Goal: Information Seeking & Learning: Learn about a topic

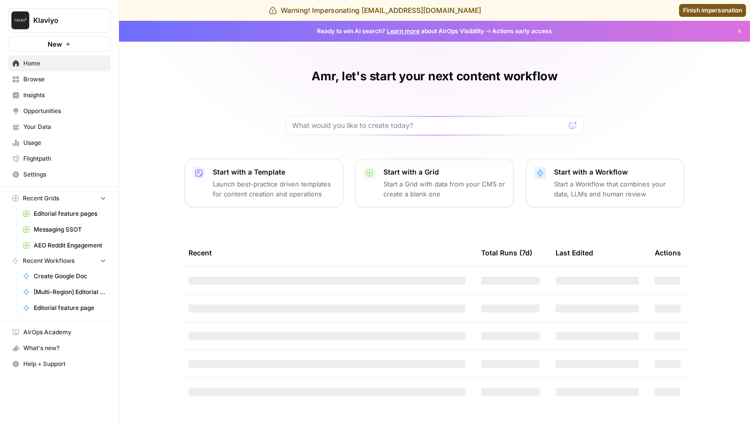
click at [70, 95] on span "Insights" at bounding box center [64, 95] width 83 height 9
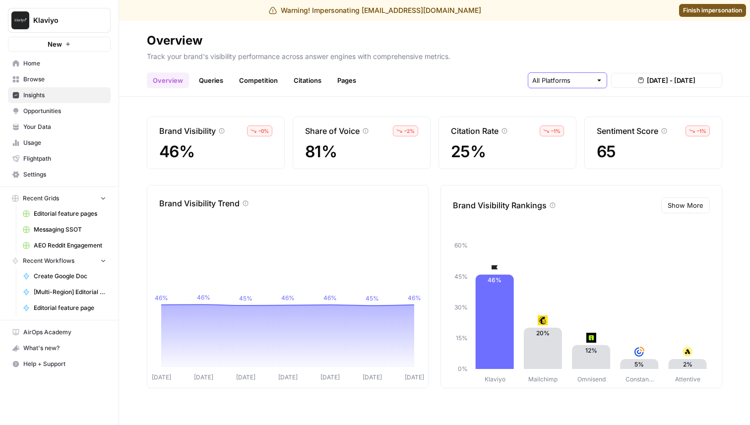
click at [562, 79] on input "text" at bounding box center [561, 80] width 59 height 10
click at [497, 86] on div "Overview Queries Competition Citations Pages Aug 15, 2025 - Aug 21, 2025" at bounding box center [434, 76] width 575 height 24
drag, startPoint x: 165, startPoint y: 151, endPoint x: 217, endPoint y: 156, distance: 52.3
click at [214, 156] on span "46%" at bounding box center [215, 152] width 113 height 18
click at [217, 156] on span "46%" at bounding box center [215, 152] width 113 height 18
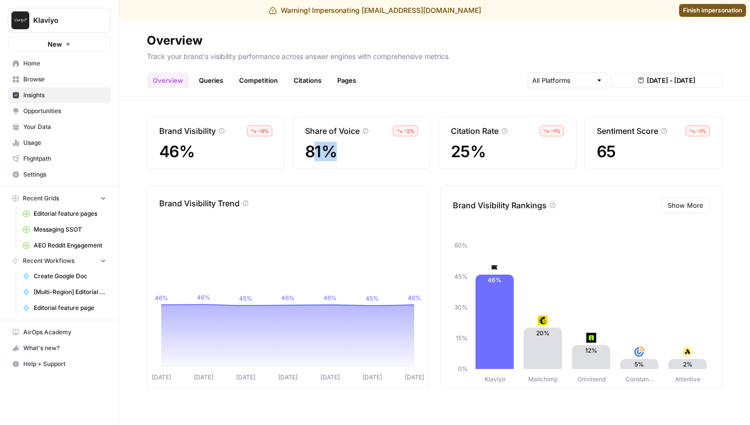
drag, startPoint x: 313, startPoint y: 154, endPoint x: 384, endPoint y: 157, distance: 71.4
click at [381, 157] on span "81%" at bounding box center [361, 152] width 113 height 18
click at [384, 157] on span "81%" at bounding box center [361, 152] width 113 height 18
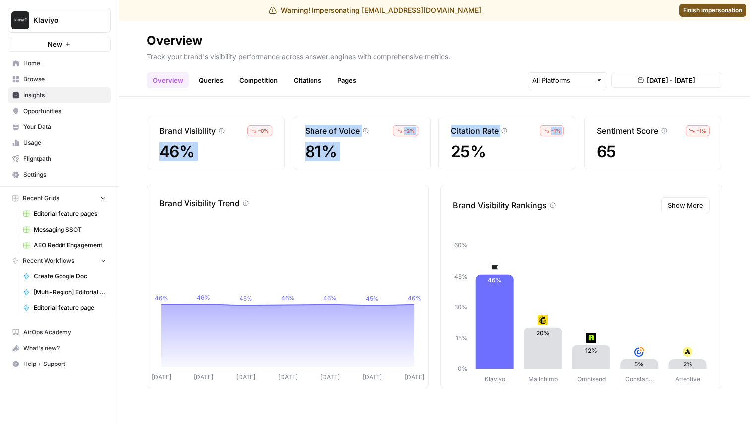
drag, startPoint x: 536, startPoint y: 142, endPoint x: 273, endPoint y: 129, distance: 263.6
click at [274, 129] on div "Brand Visibility – 0 % 46% Share of Voice – 2 % 81% Citation Rate – 1 % 25% Sen…" at bounding box center [434, 142] width 575 height 53
click at [427, 147] on div "Share of Voice – 2 % 81%" at bounding box center [361, 142] width 138 height 53
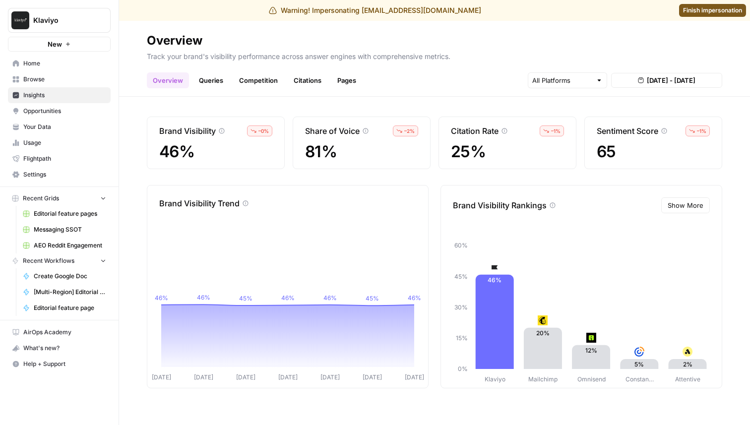
click at [217, 78] on link "Queries" at bounding box center [211, 80] width 36 height 16
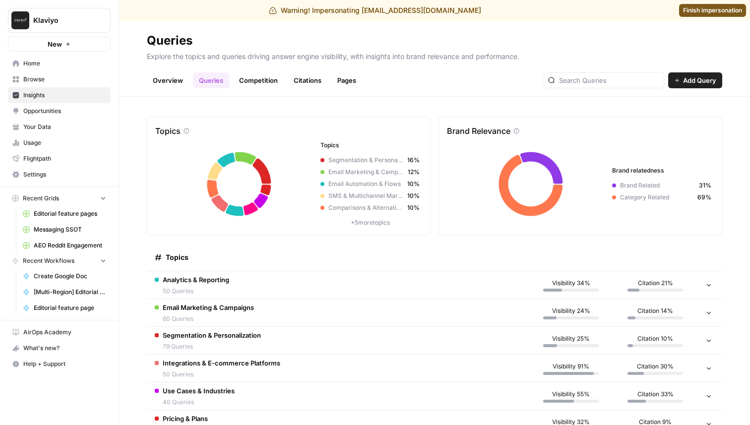
click at [260, 77] on link "Competition" at bounding box center [258, 80] width 51 height 16
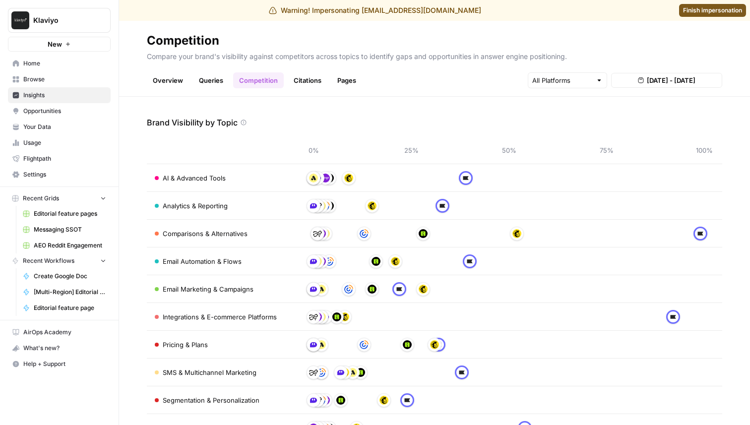
click at [299, 78] on link "Citations" at bounding box center [308, 80] width 40 height 16
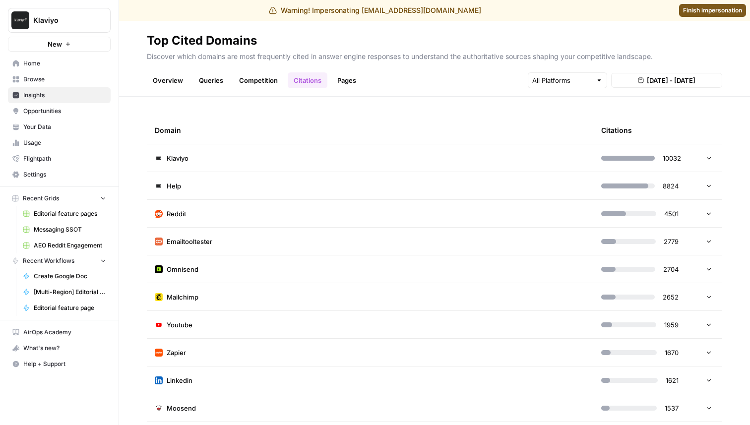
click at [337, 212] on td "Reddit" at bounding box center [370, 213] width 446 height 27
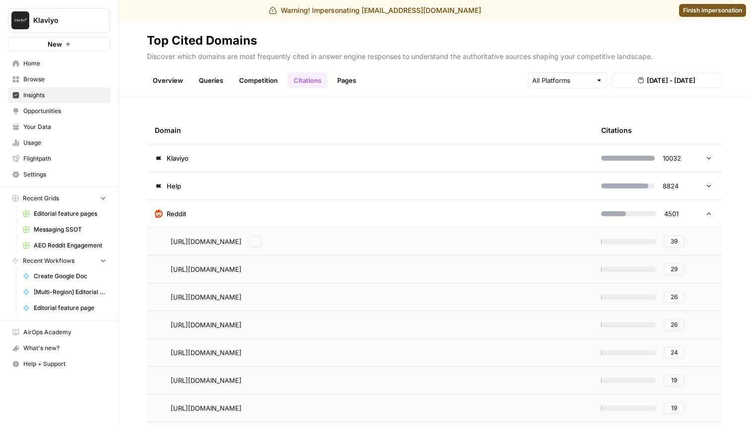
click at [241, 243] on span "https://www.reddit.com/r/Emailmarketing/comments/1frjp2k/genuine_question_how_i…" at bounding box center [206, 241] width 71 height 10
click at [667, 243] on button "39" at bounding box center [673, 241] width 21 height 12
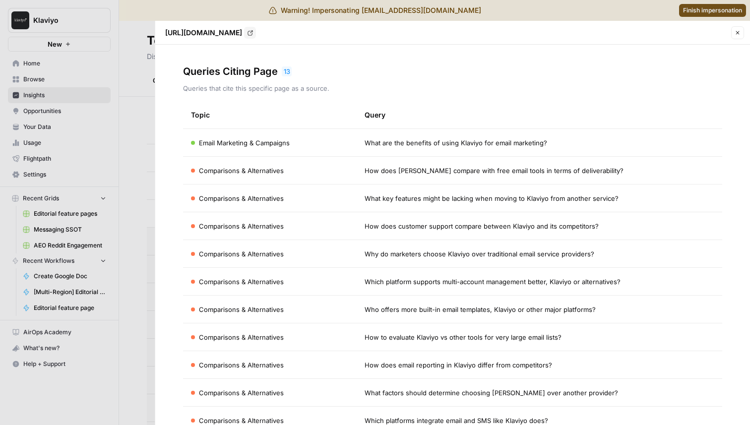
click at [740, 30] on icon "button" at bounding box center [737, 33] width 6 height 6
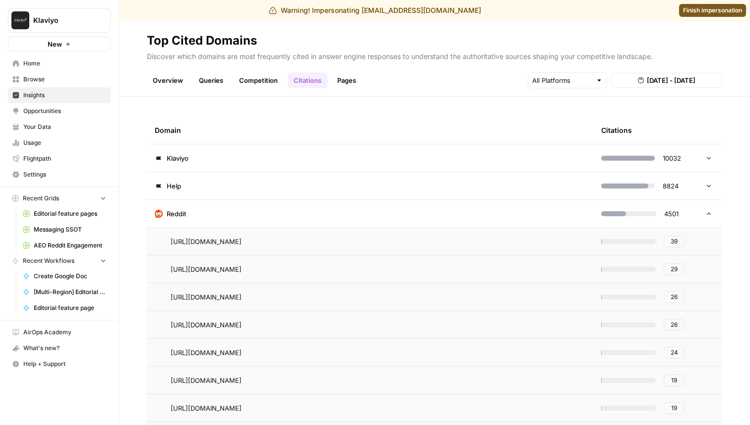
click at [335, 81] on link "Pages" at bounding box center [346, 80] width 31 height 16
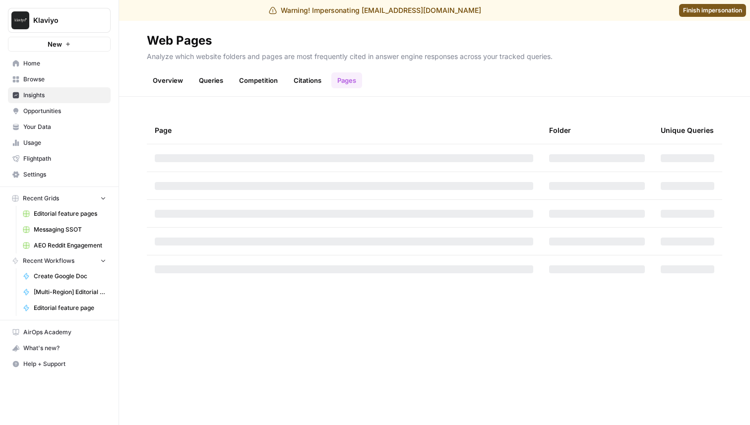
click at [350, 81] on link "Pages" at bounding box center [346, 80] width 31 height 16
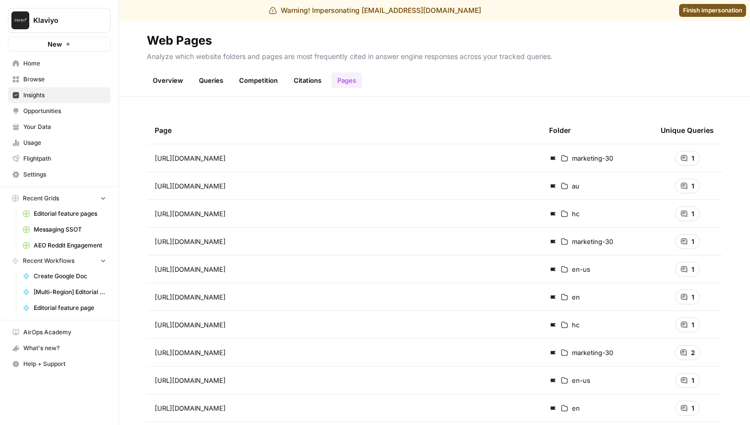
click at [386, 164] on td "https://community.klaviyo.com/marketing-30/abandoned-cart-flow-multiple-add-to-…" at bounding box center [344, 157] width 394 height 27
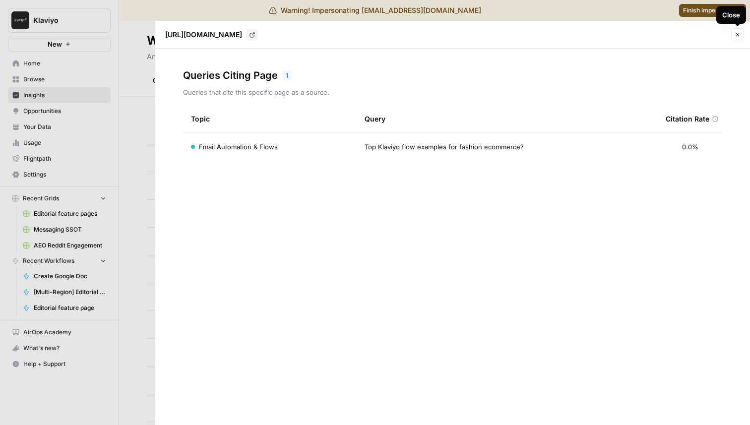
click at [735, 34] on icon "button" at bounding box center [737, 35] width 6 height 6
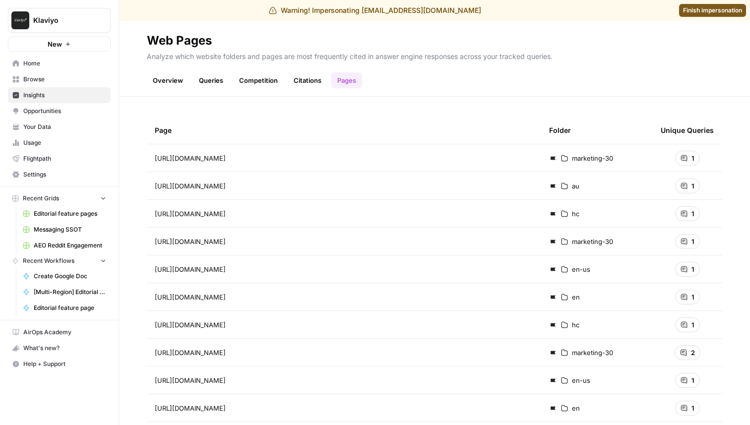
click at [218, 90] on header "Web Pages Analyze which website folders and pages are most frequently cited in …" at bounding box center [434, 59] width 631 height 76
click at [218, 89] on header "Web Pages Analyze which website folders and pages are most frequently cited in …" at bounding box center [434, 59] width 631 height 76
click at [218, 85] on link "Queries" at bounding box center [211, 80] width 36 height 16
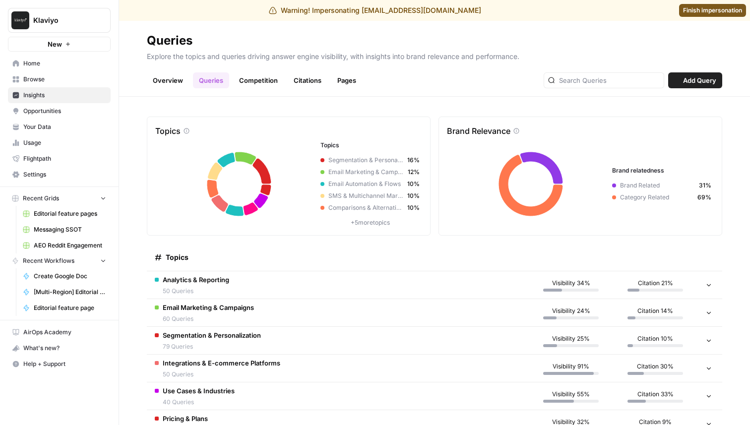
click at [181, 282] on span "Analytics & Reporting" at bounding box center [196, 280] width 66 height 10
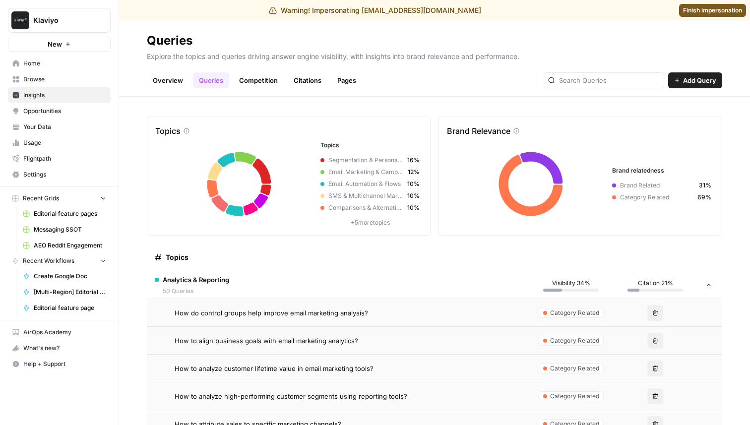
click at [214, 320] on td "How do control groups help improve email marketing analysis?" at bounding box center [338, 312] width 382 height 27
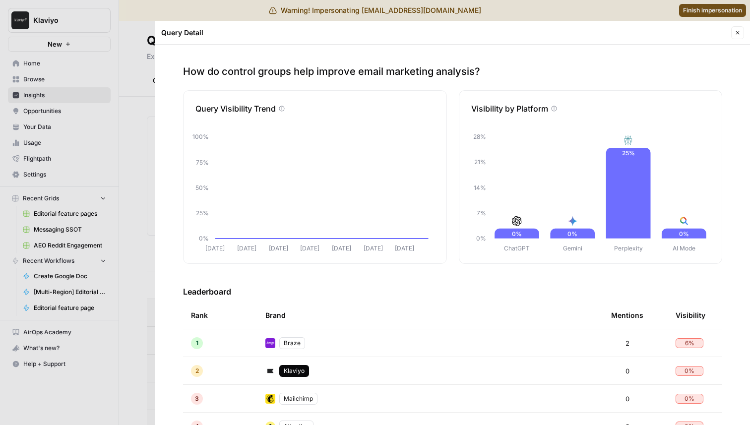
drag, startPoint x: 546, startPoint y: 110, endPoint x: 470, endPoint y: 110, distance: 75.4
click at [471, 110] on p "Visibility by Platform" at bounding box center [509, 109] width 77 height 12
copy p "Visibility by Platform"
click at [531, 93] on div "Visibility by Platform ChatGPT Gemini Perplexity AI Mode 0% 7% 14% 21% 28% 0% 0…" at bounding box center [591, 177] width 264 height 174
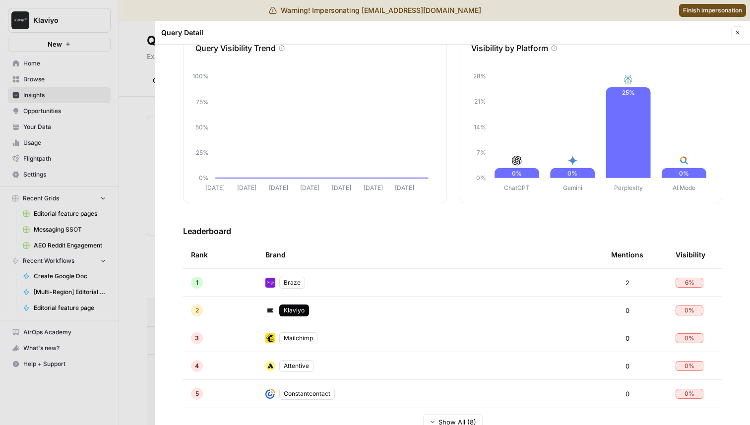
scroll to position [101, 0]
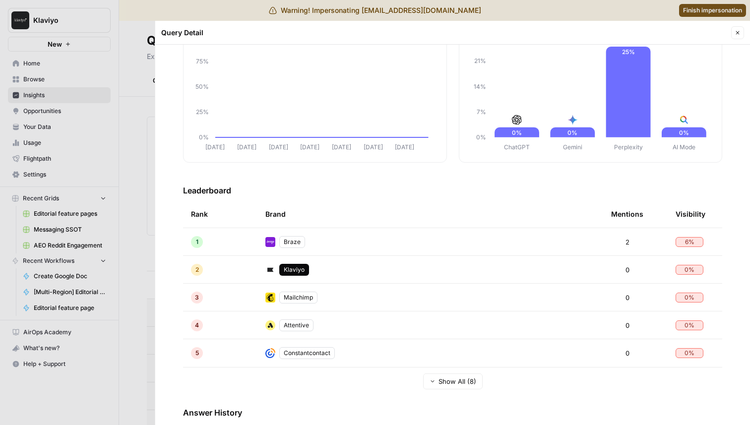
click at [458, 383] on span "Show All (8)" at bounding box center [457, 381] width 38 height 10
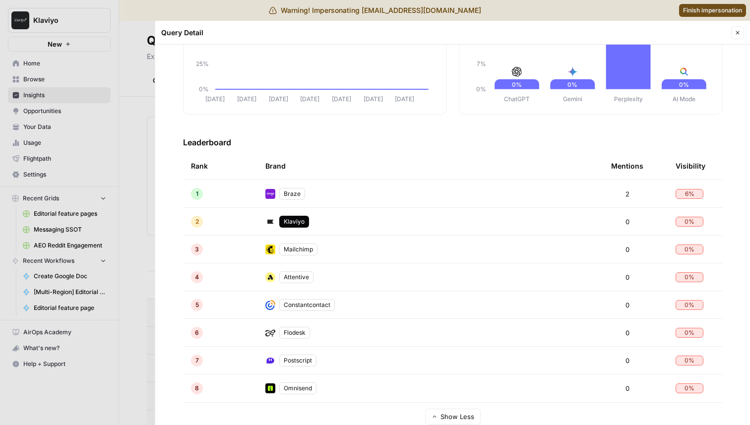
scroll to position [0, 0]
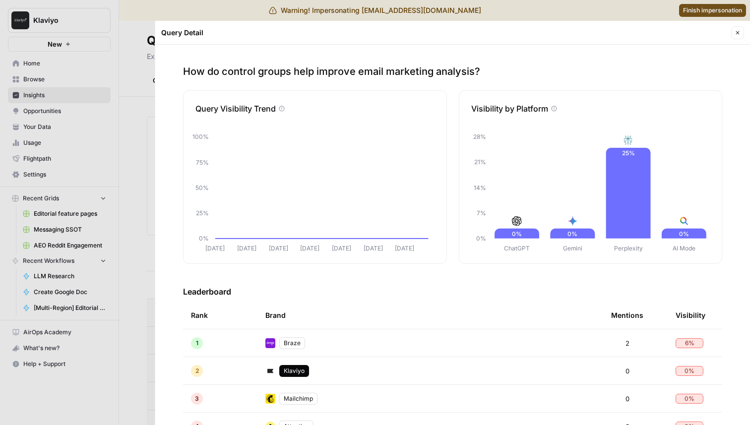
click at [739, 32] on icon "button" at bounding box center [737, 33] width 6 height 6
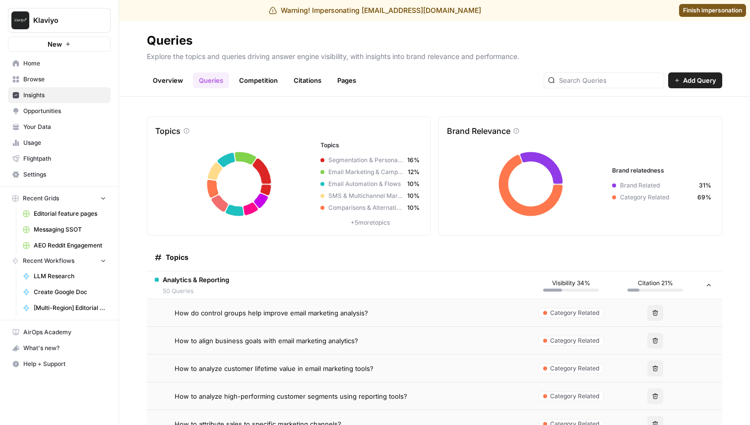
click at [58, 13] on button "Klaviyo" at bounding box center [59, 20] width 103 height 25
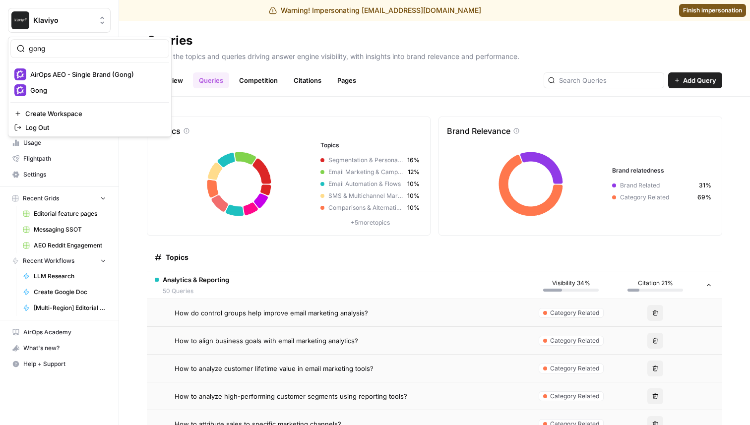
type input "gong"
click at [60, 74] on span "AirOps AEO - Single Brand (Gong)" at bounding box center [95, 74] width 131 height 10
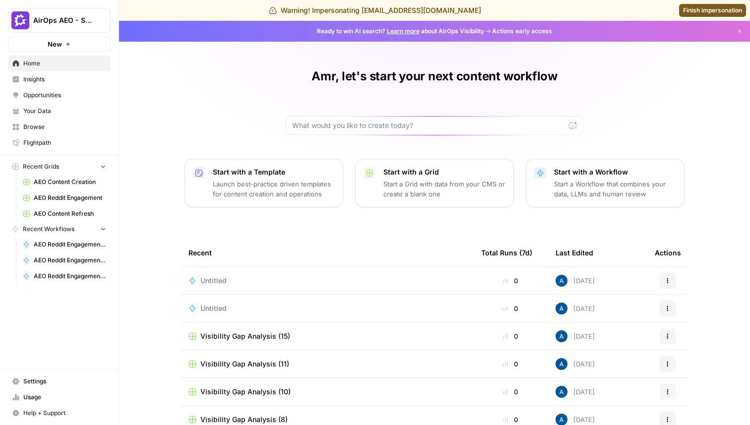
click at [54, 77] on span "Insights" at bounding box center [64, 79] width 83 height 9
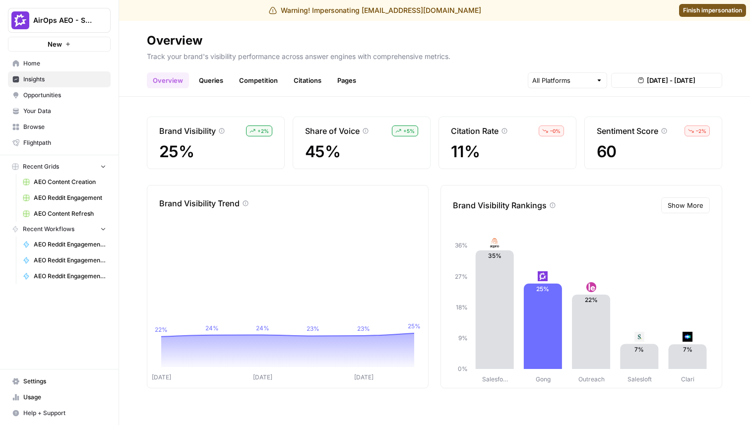
click at [212, 78] on link "Queries" at bounding box center [211, 80] width 36 height 16
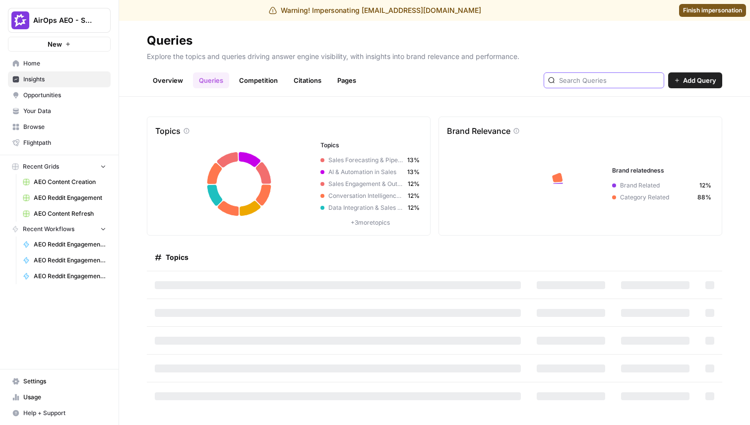
click at [592, 81] on input "text" at bounding box center [609, 80] width 101 height 10
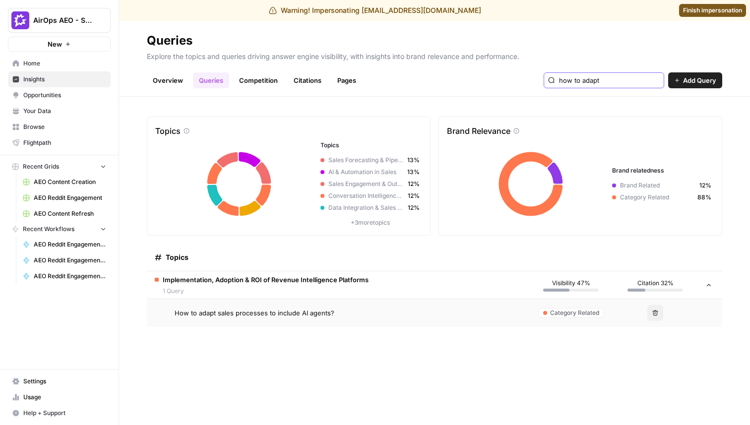
type input "how to adapt"
click at [229, 317] on span "How to adapt sales processes to include AI agents?" at bounding box center [255, 313] width 160 height 10
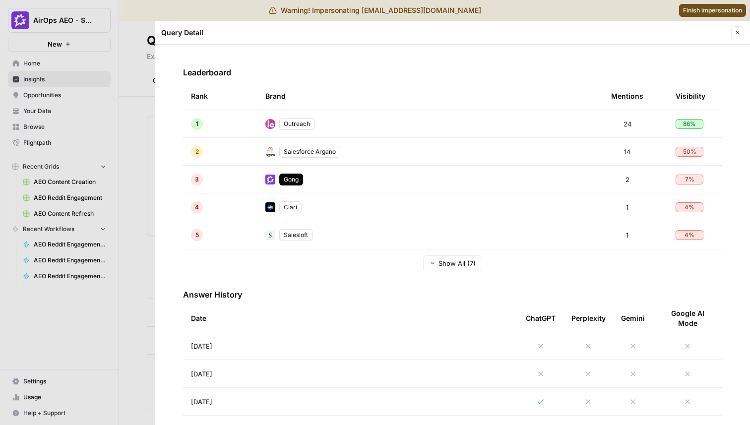
scroll to position [225, 0]
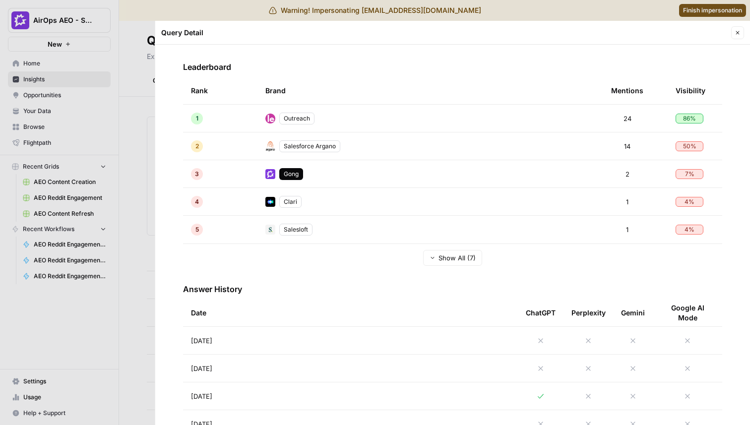
click at [627, 174] on span "2" at bounding box center [627, 174] width 4 height 10
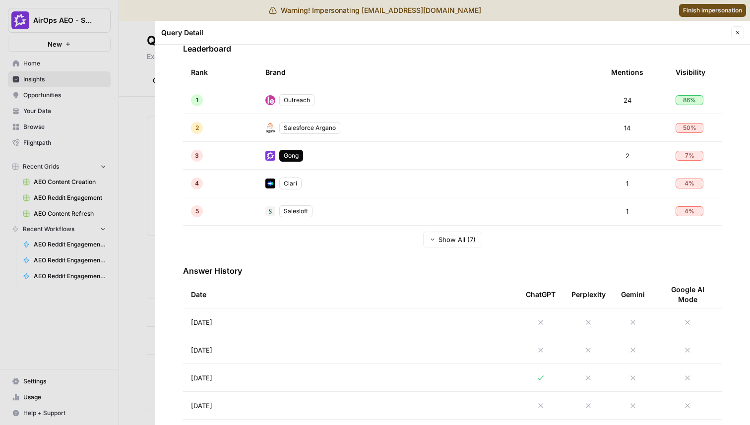
scroll to position [239, 0]
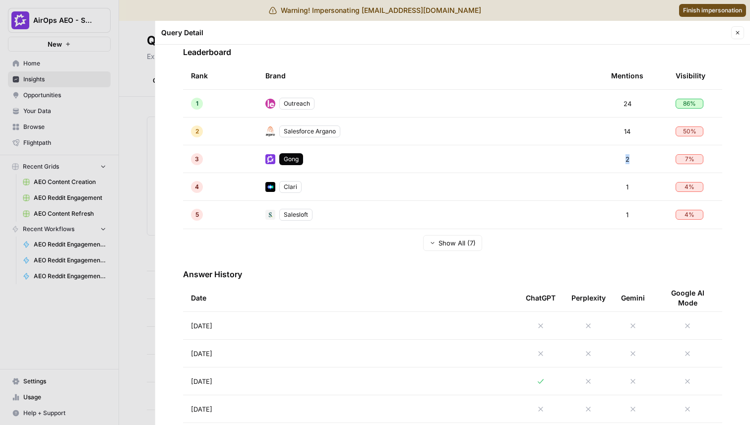
drag, startPoint x: 637, startPoint y: 162, endPoint x: 616, endPoint y: 162, distance: 20.8
click at [616, 162] on div "2" at bounding box center [627, 159] width 32 height 10
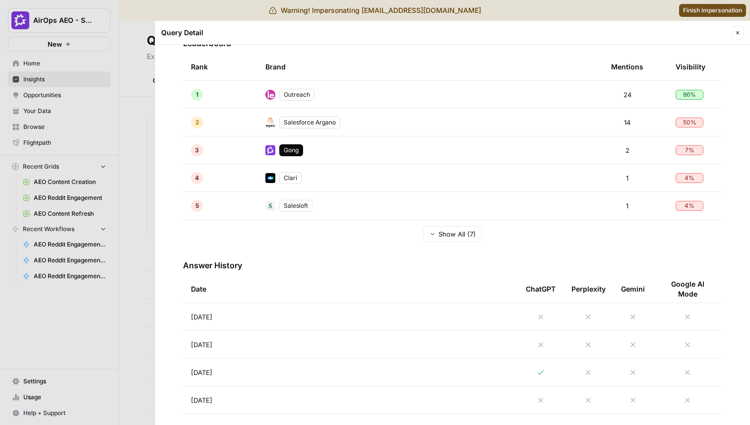
scroll to position [120, 0]
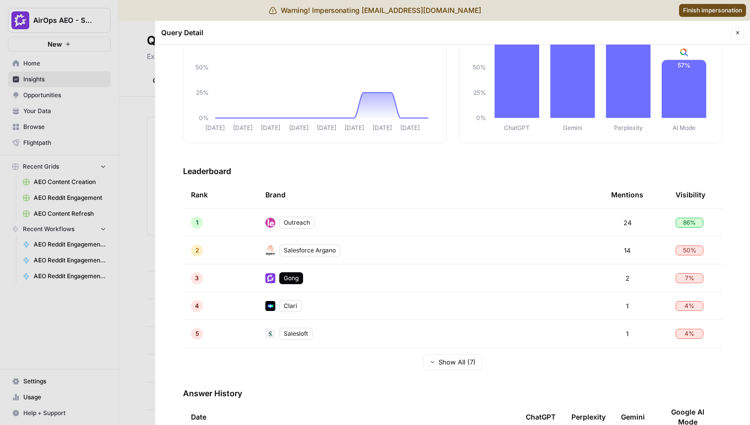
click at [449, 367] on button "Show All (7)" at bounding box center [452, 362] width 59 height 16
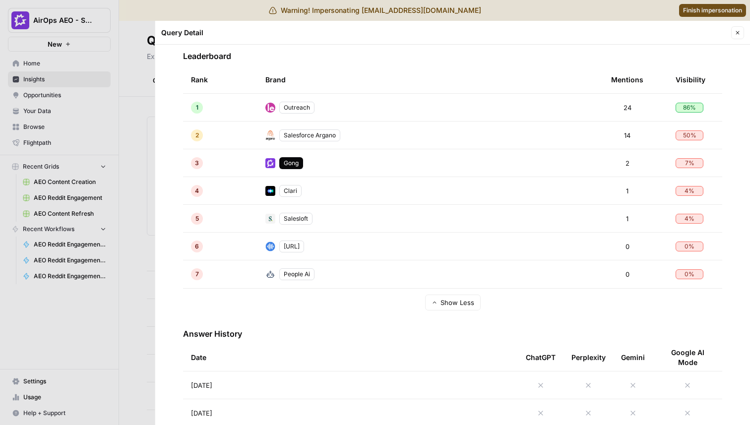
scroll to position [507, 0]
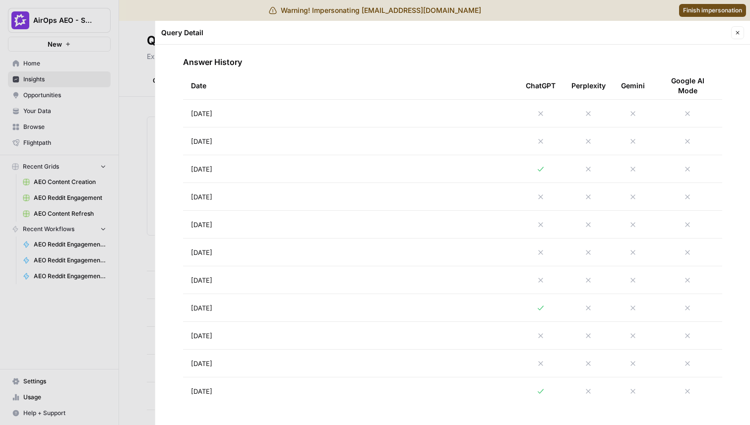
click at [479, 387] on td "[DATE]" at bounding box center [350, 391] width 335 height 28
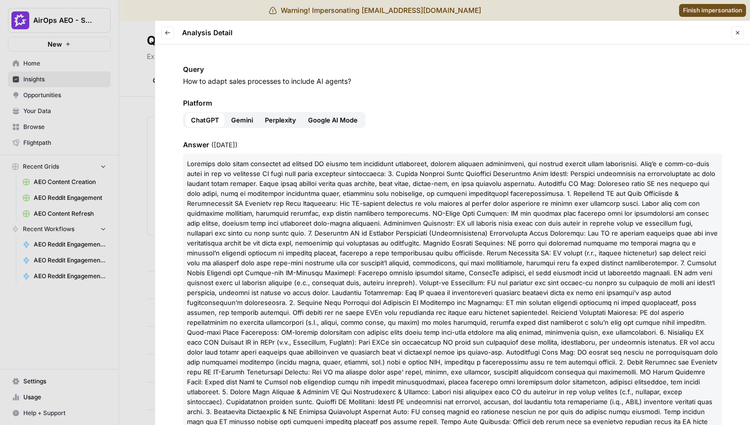
click at [243, 126] on button "Gemini" at bounding box center [242, 120] width 34 height 16
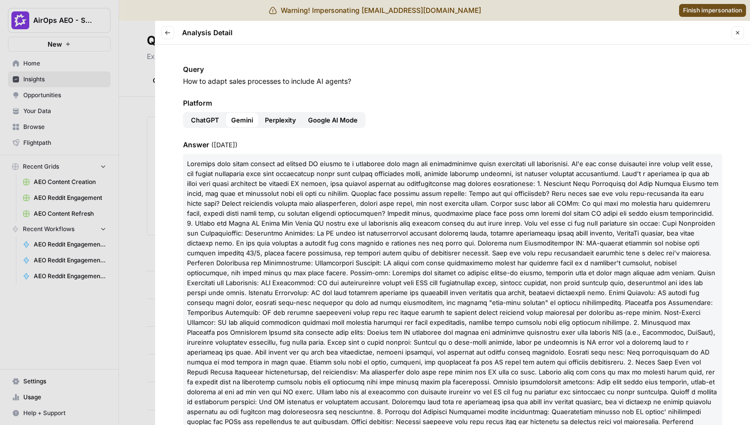
click at [275, 117] on span "Perplexity" at bounding box center [280, 120] width 31 height 10
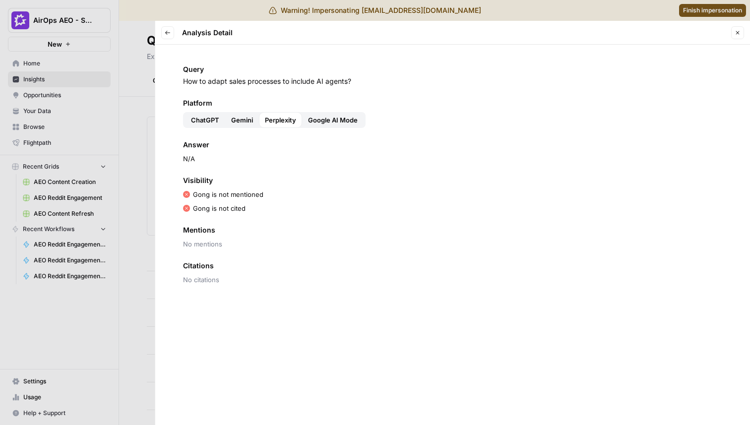
click at [352, 121] on span "Google AI Mode" at bounding box center [333, 120] width 50 height 10
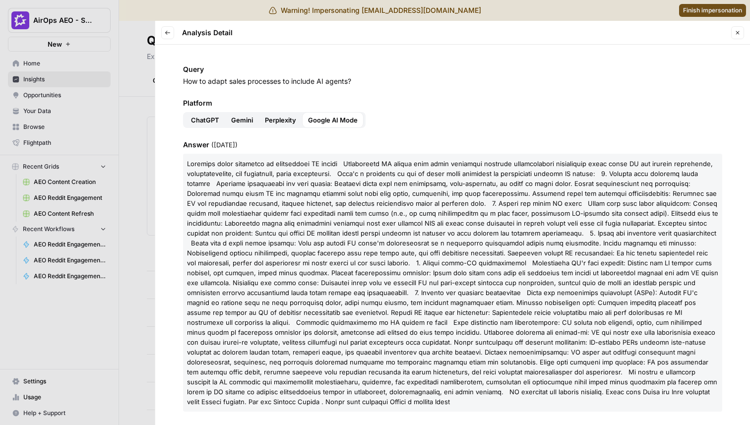
click at [291, 116] on span "Perplexity" at bounding box center [280, 120] width 31 height 10
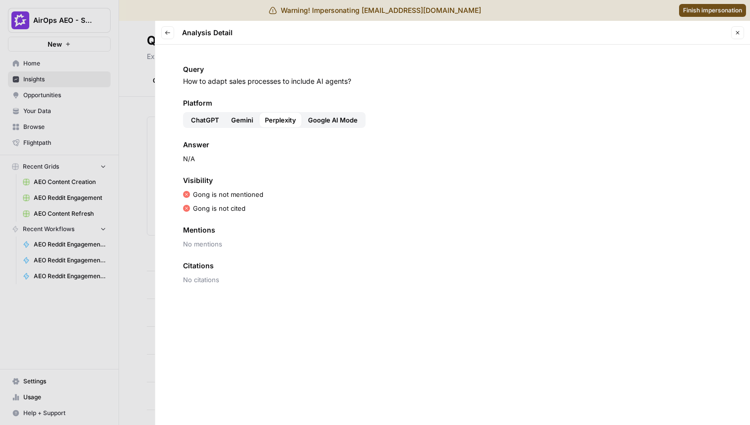
click at [168, 30] on icon "button" at bounding box center [168, 33] width 6 height 6
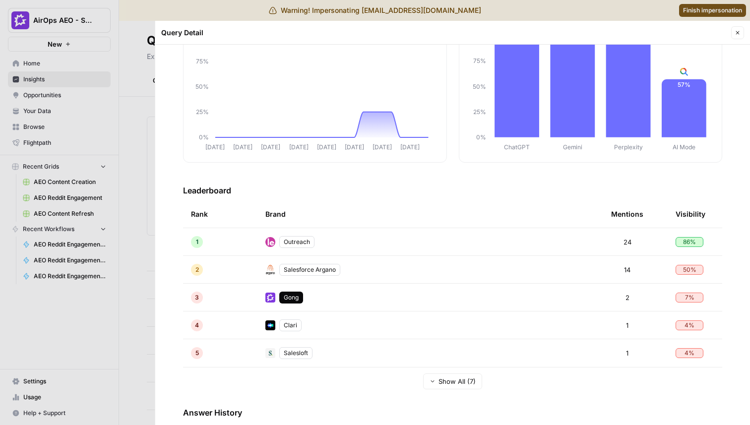
scroll to position [147, 0]
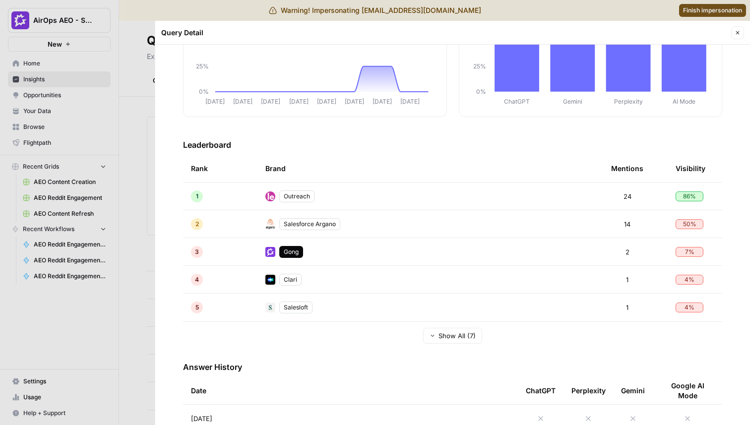
drag, startPoint x: 708, startPoint y: 251, endPoint x: 181, endPoint y: 255, distance: 526.5
click at [181, 255] on div "How to adapt sales processes to include AI agents? Query Visibility Trend [DATE…" at bounding box center [452, 235] width 594 height 380
click at [314, 268] on td "Clari" at bounding box center [430, 279] width 346 height 27
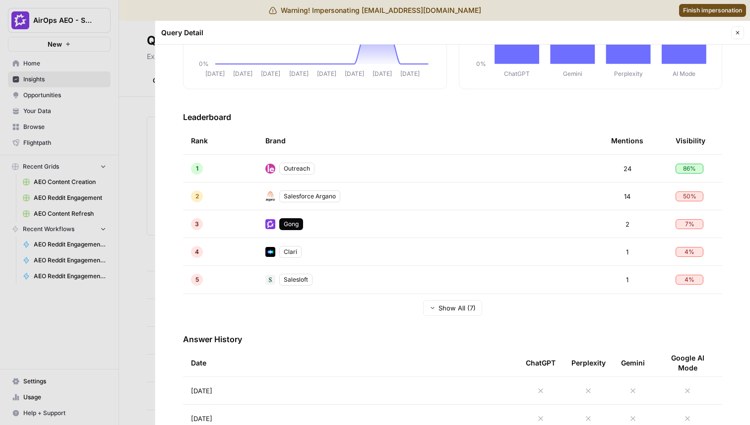
scroll to position [185, 0]
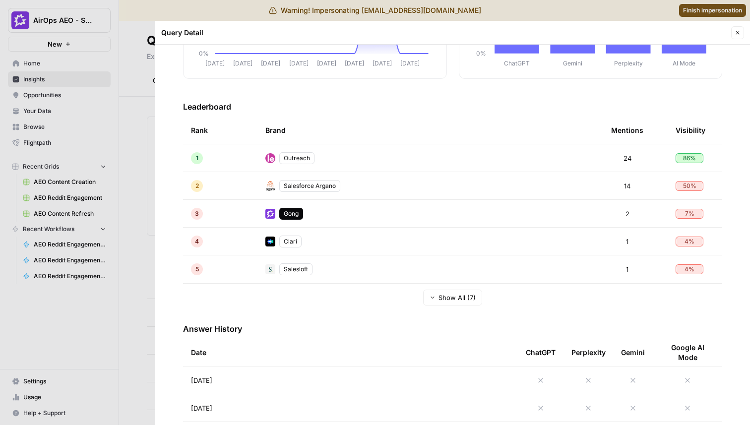
click at [627, 214] on span "2" at bounding box center [627, 214] width 4 height 10
click at [613, 265] on div "1" at bounding box center [627, 269] width 32 height 10
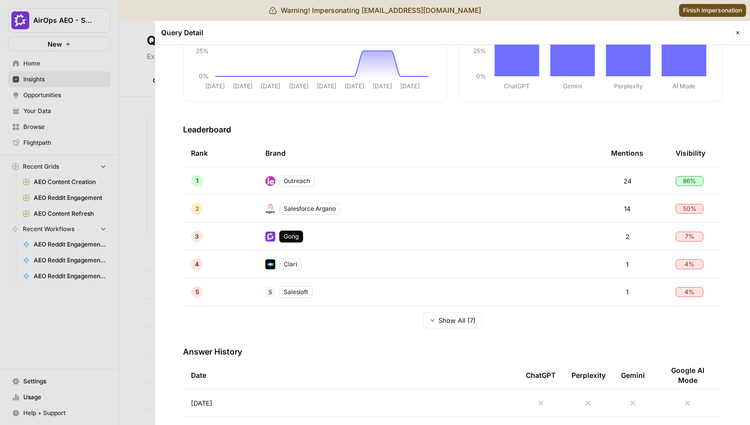
scroll to position [166, 0]
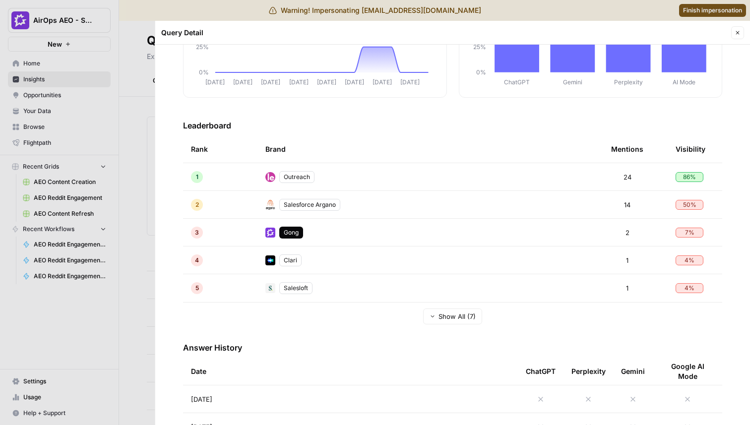
click at [216, 127] on h3 "Leaderboard" at bounding box center [452, 125] width 539 height 12
copy h3 "Leaderboard"
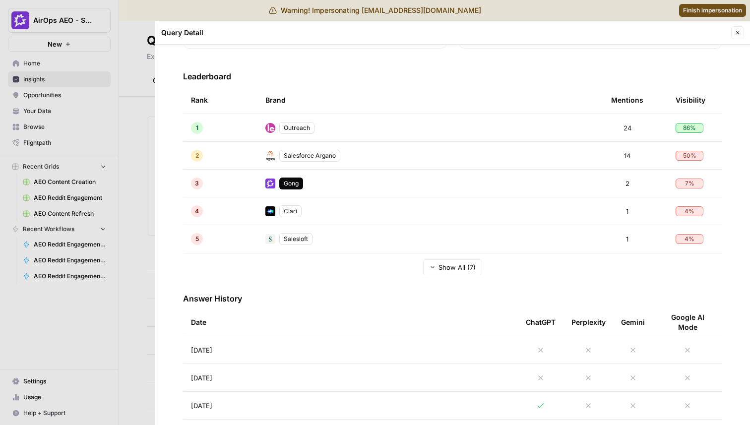
scroll to position [246, 0]
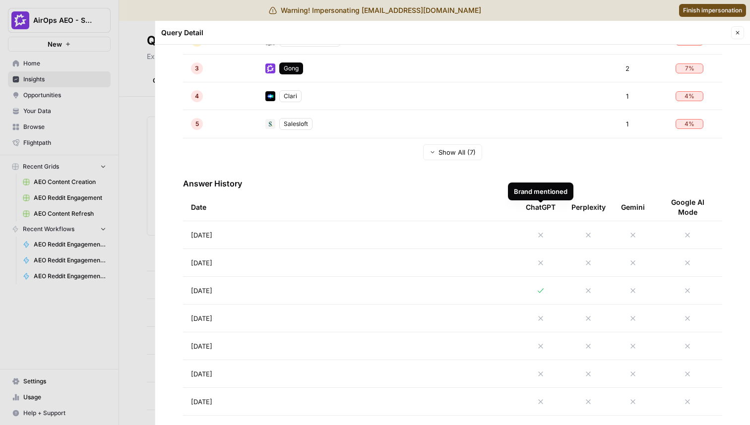
scroll to position [251, 0]
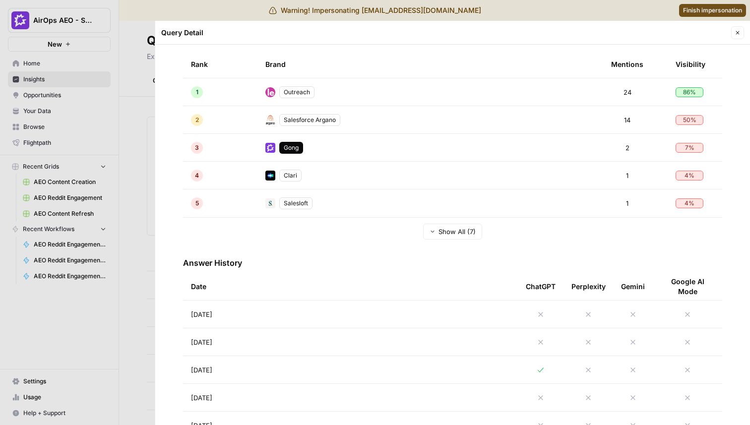
drag, startPoint x: 635, startPoint y: 146, endPoint x: 611, endPoint y: 146, distance: 23.8
click at [612, 146] on div "2" at bounding box center [627, 148] width 32 height 10
click at [611, 146] on div "2" at bounding box center [627, 148] width 32 height 10
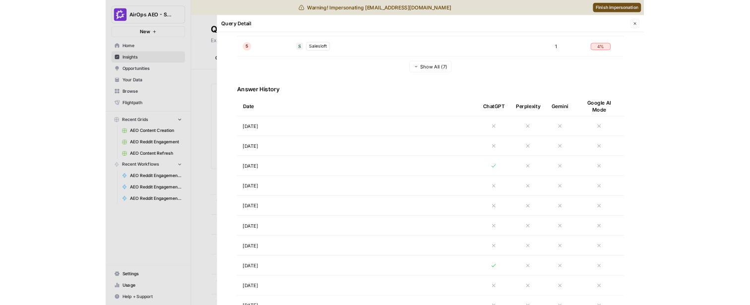
scroll to position [452, 0]
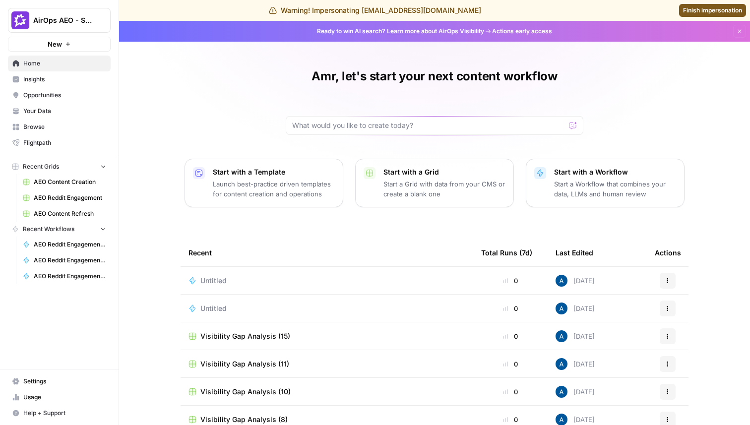
click at [37, 83] on span "Insights" at bounding box center [64, 79] width 83 height 9
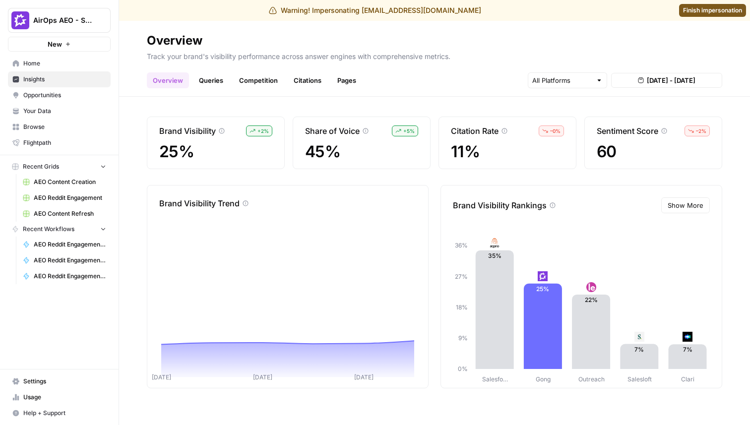
click at [214, 75] on link "Queries" at bounding box center [211, 80] width 36 height 16
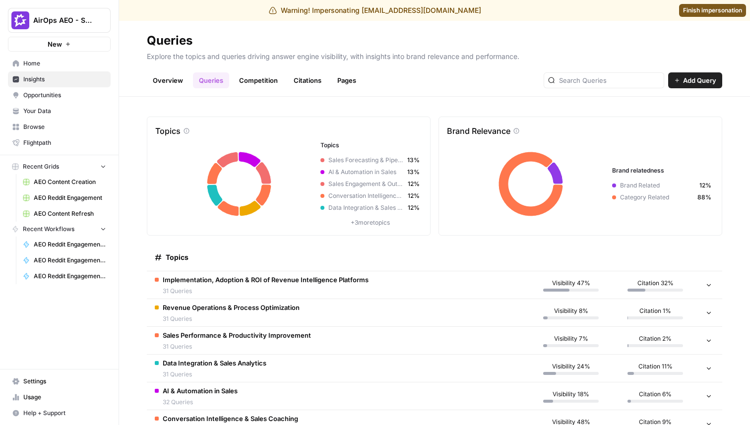
click at [402, 283] on td "Implementation, Adoption & ROI of Revenue Intelligence Platforms 31 Queries" at bounding box center [338, 284] width 382 height 27
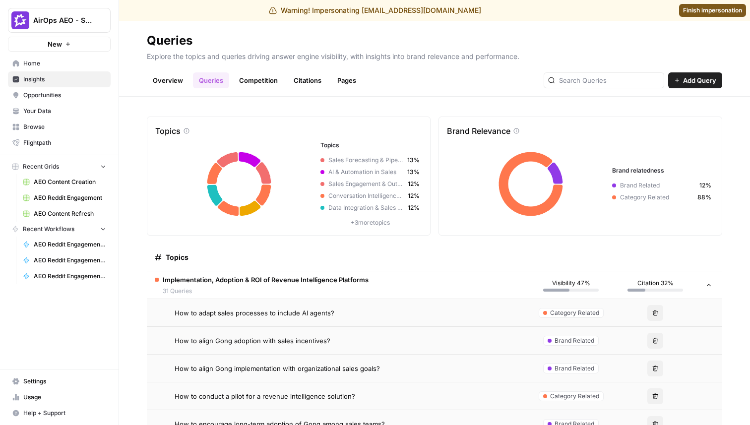
click at [345, 309] on div "How to adapt sales processes to include AI agents?" at bounding box center [348, 313] width 346 height 10
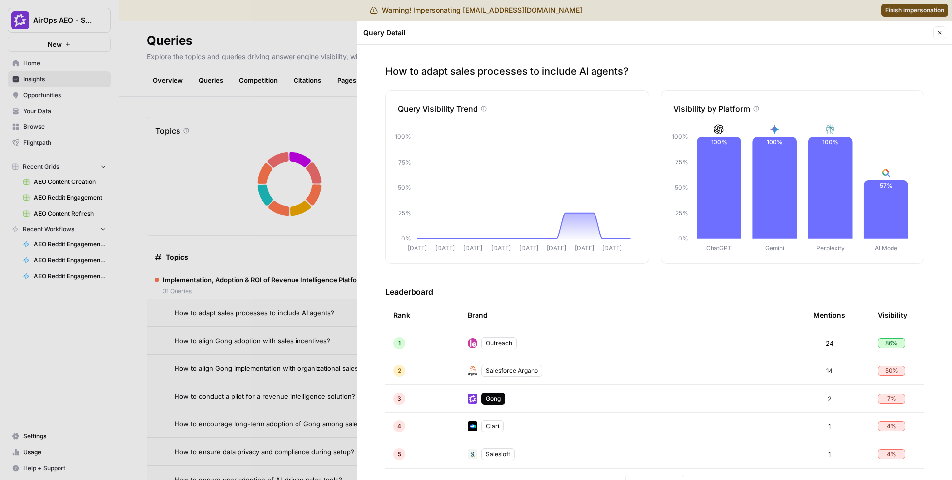
click at [286, 26] on div at bounding box center [476, 240] width 952 height 480
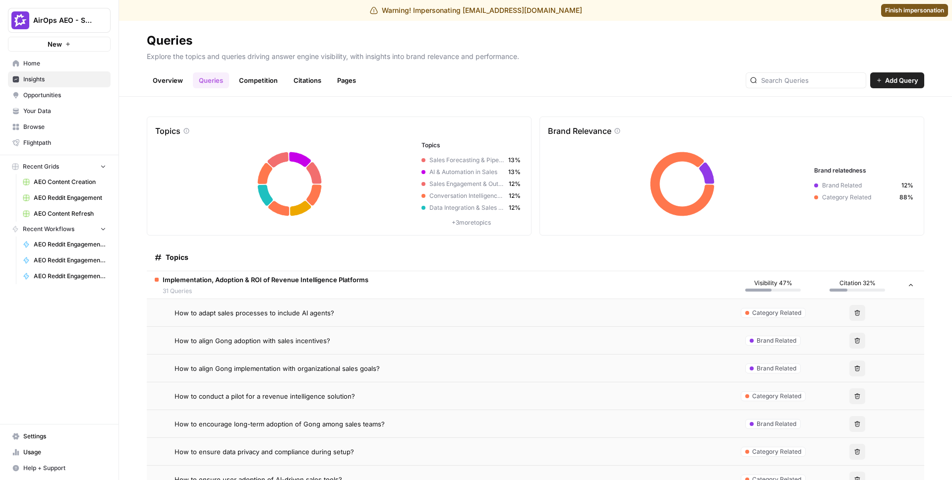
click at [749, 7] on span "Finish impersonation" at bounding box center [914, 10] width 59 height 9
